Goal: Transaction & Acquisition: Purchase product/service

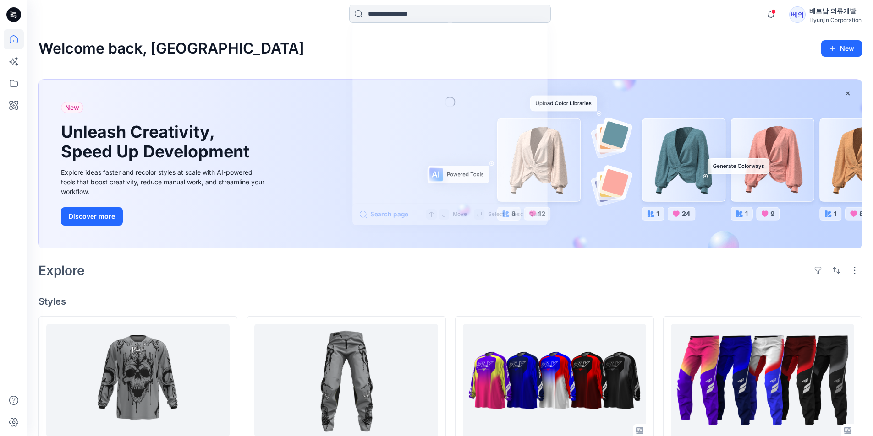
click at [419, 12] on input at bounding box center [450, 14] width 202 height 18
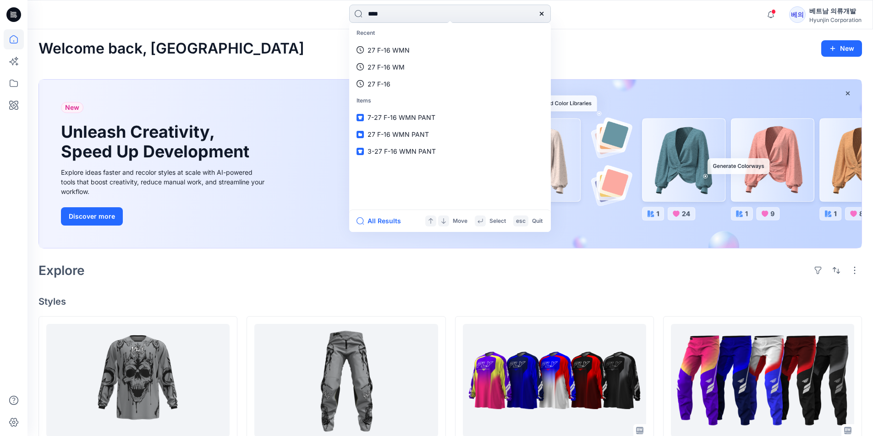
type input "*****"
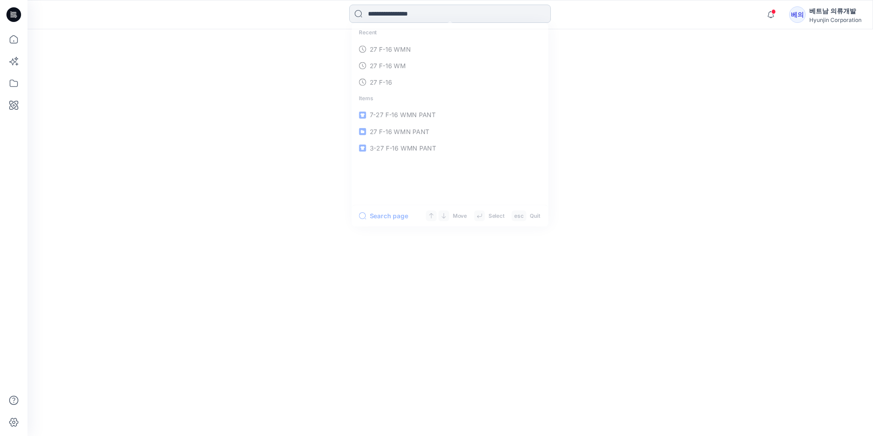
type input "*"
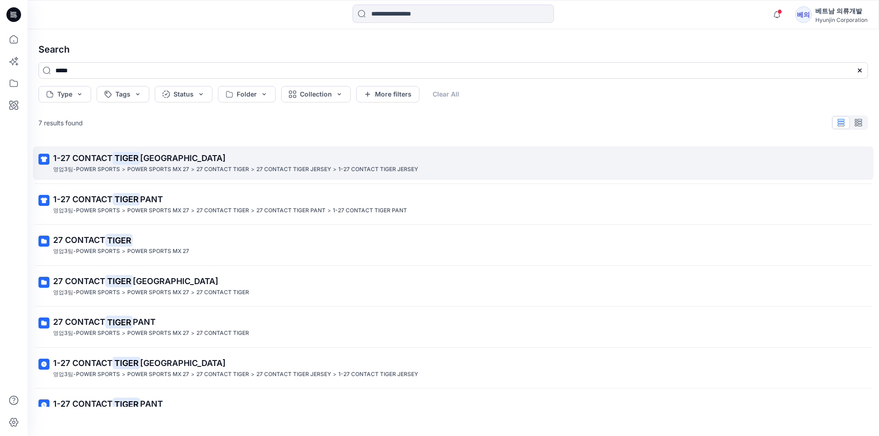
click at [135, 173] on p "POWER SPORTS MX 27" at bounding box center [158, 170] width 62 height 10
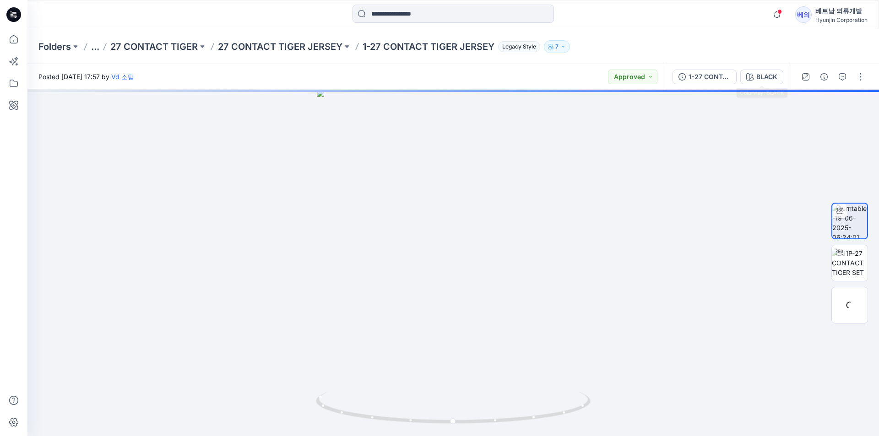
drag, startPoint x: 746, startPoint y: 66, endPoint x: 752, endPoint y: 71, distance: 6.9
click at [746, 67] on div "1-27 CONTACT TIGER JERSEY BLACK" at bounding box center [728, 77] width 126 height 26
click at [753, 73] on icon "button" at bounding box center [750, 76] width 7 height 7
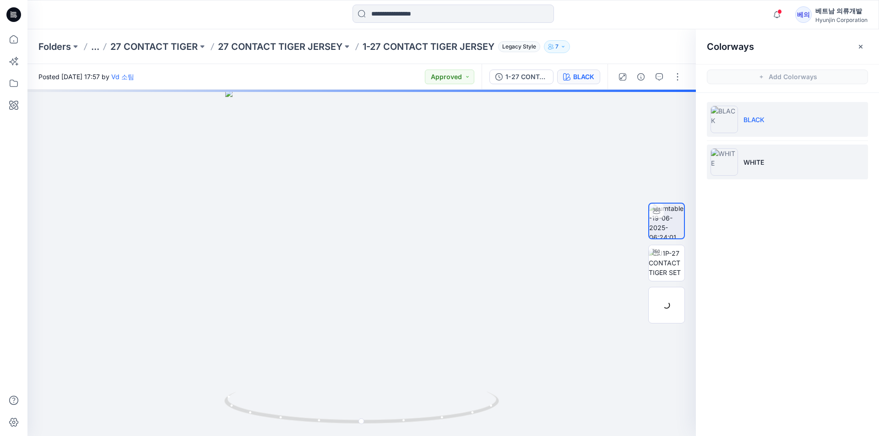
click at [731, 164] on img at bounding box center [724, 161] width 27 height 27
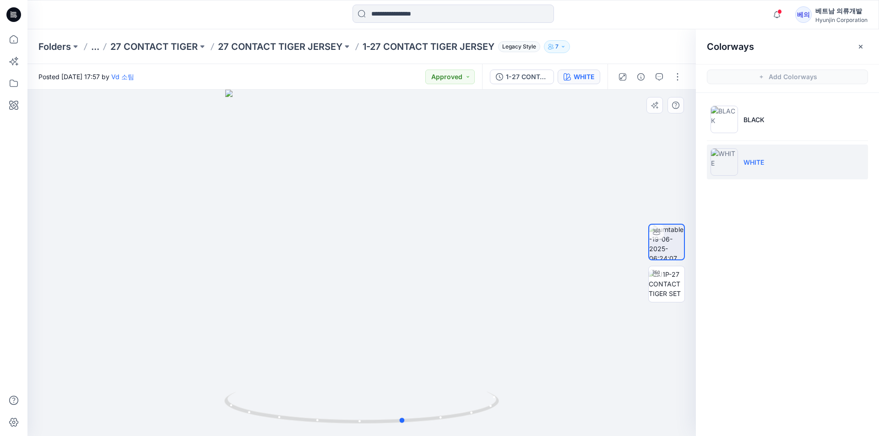
drag, startPoint x: 530, startPoint y: 245, endPoint x: 573, endPoint y: 256, distance: 43.7
click at [573, 256] on div at bounding box center [361, 263] width 669 height 347
drag, startPoint x: 287, startPoint y: 330, endPoint x: 276, endPoint y: 327, distance: 11.3
click at [276, 327] on div at bounding box center [361, 263] width 669 height 347
drag, startPoint x: 436, startPoint y: 290, endPoint x: 305, endPoint y: 299, distance: 130.8
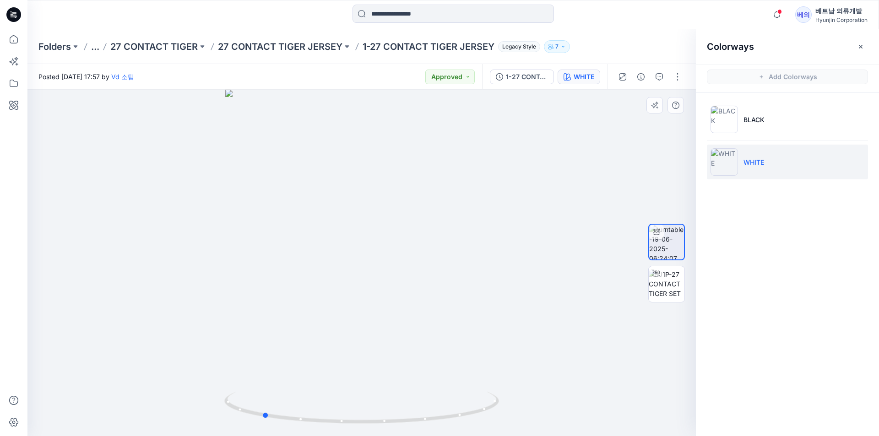
click at [305, 299] on div at bounding box center [361, 263] width 669 height 347
drag, startPoint x: 386, startPoint y: 309, endPoint x: 554, endPoint y: 274, distance: 171.6
click at [554, 274] on div at bounding box center [361, 263] width 669 height 347
